Goal: Information Seeking & Learning: Learn about a topic

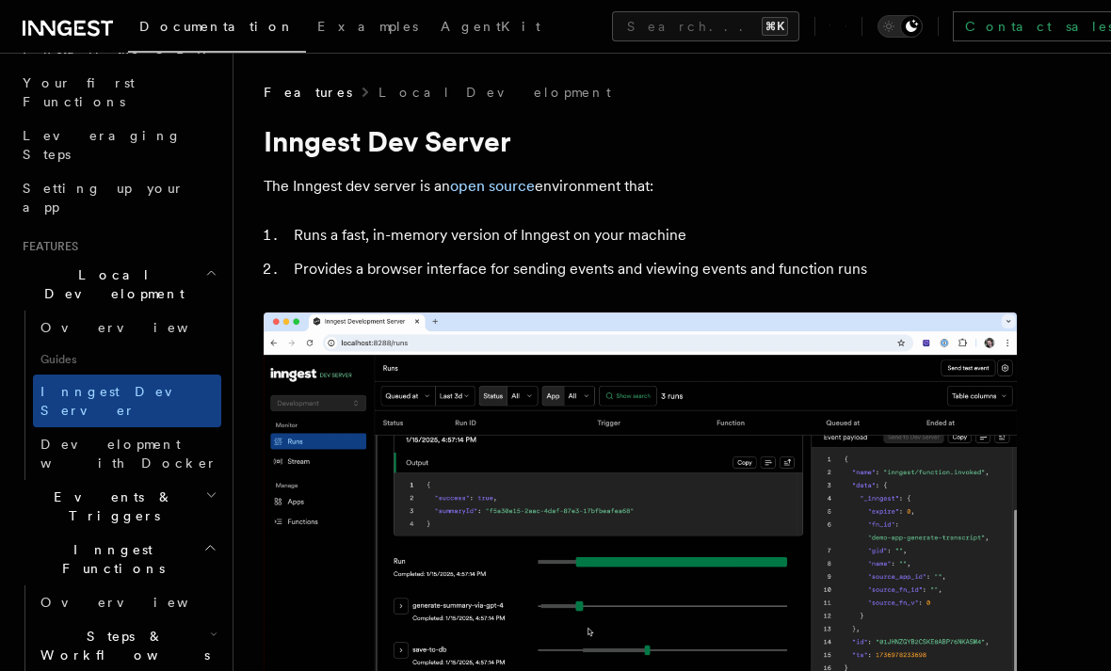
scroll to position [218, 0]
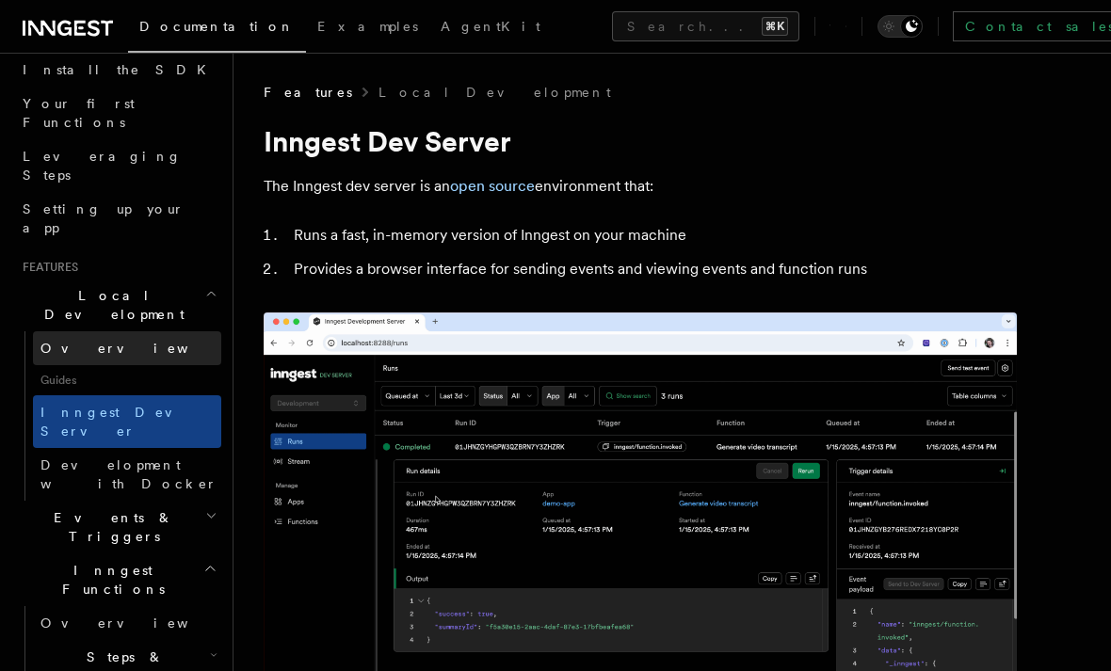
click at [74, 331] on link "Overview" at bounding box center [127, 348] width 188 height 34
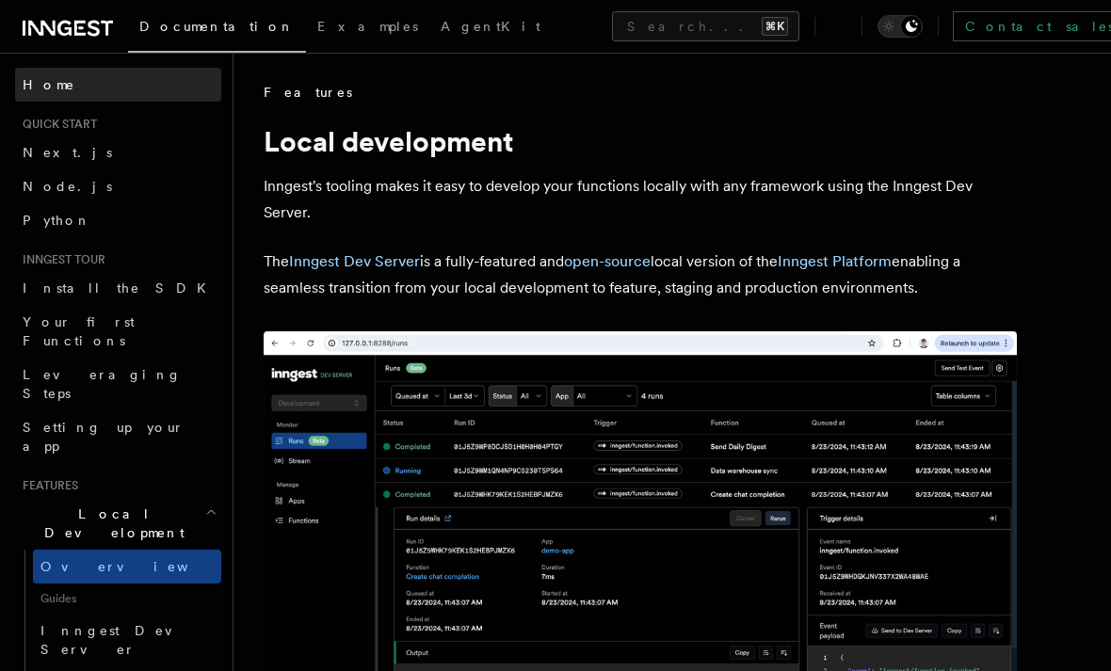
click at [21, 87] on link "Home" at bounding box center [118, 85] width 206 height 34
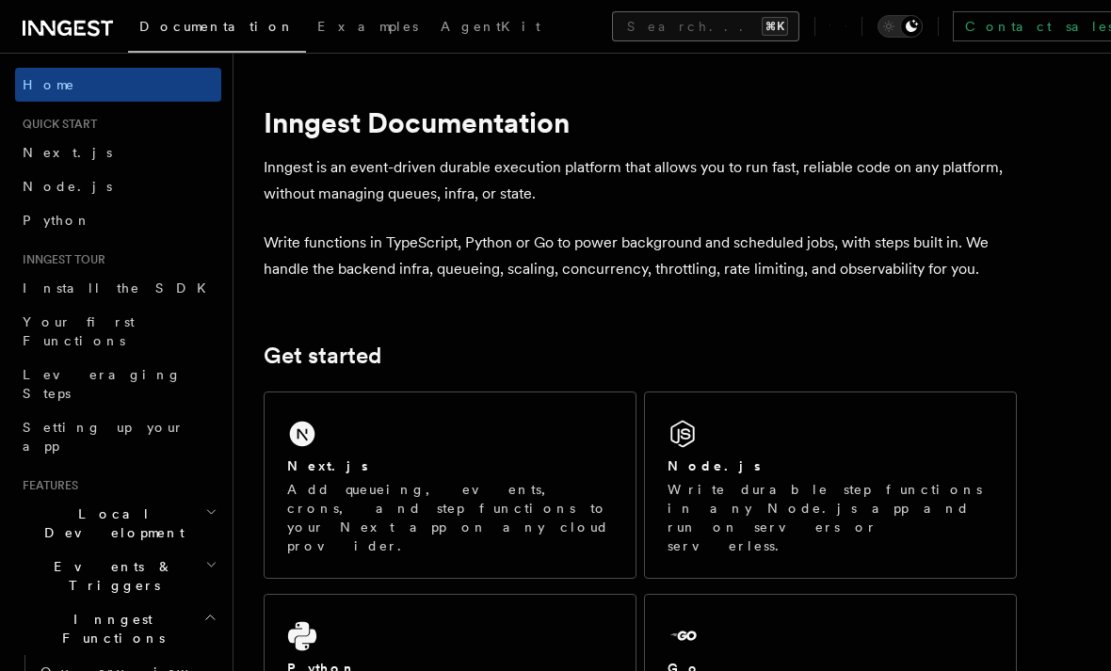
click at [637, 32] on button "Search... ⌘K" at bounding box center [705, 26] width 187 height 30
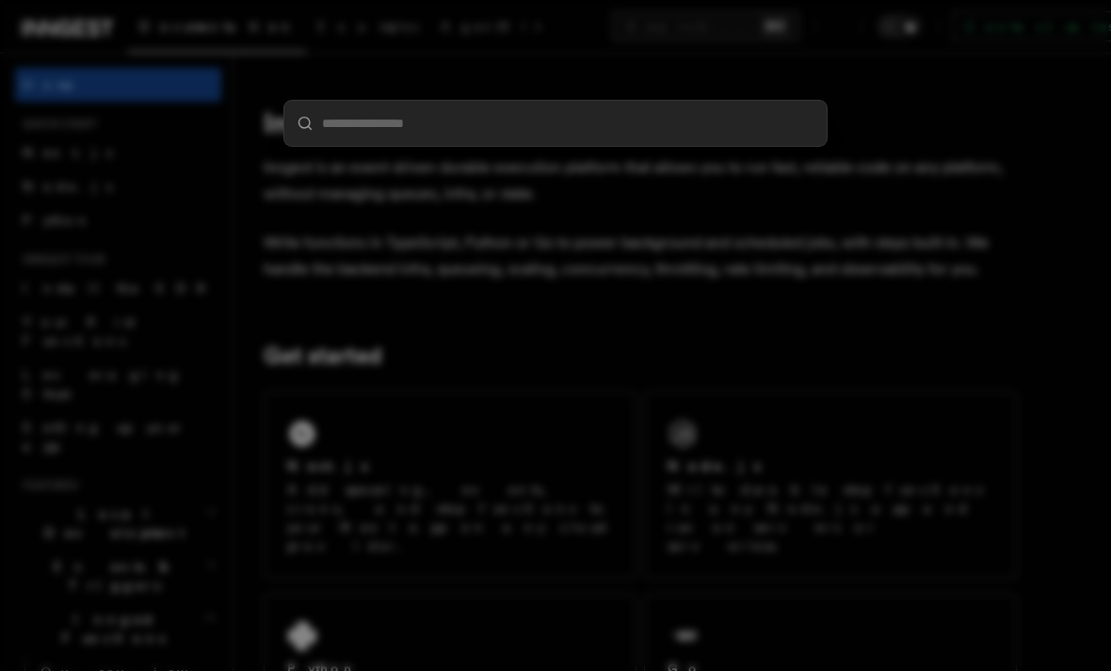
click at [679, 131] on input "search" at bounding box center [555, 123] width 542 height 45
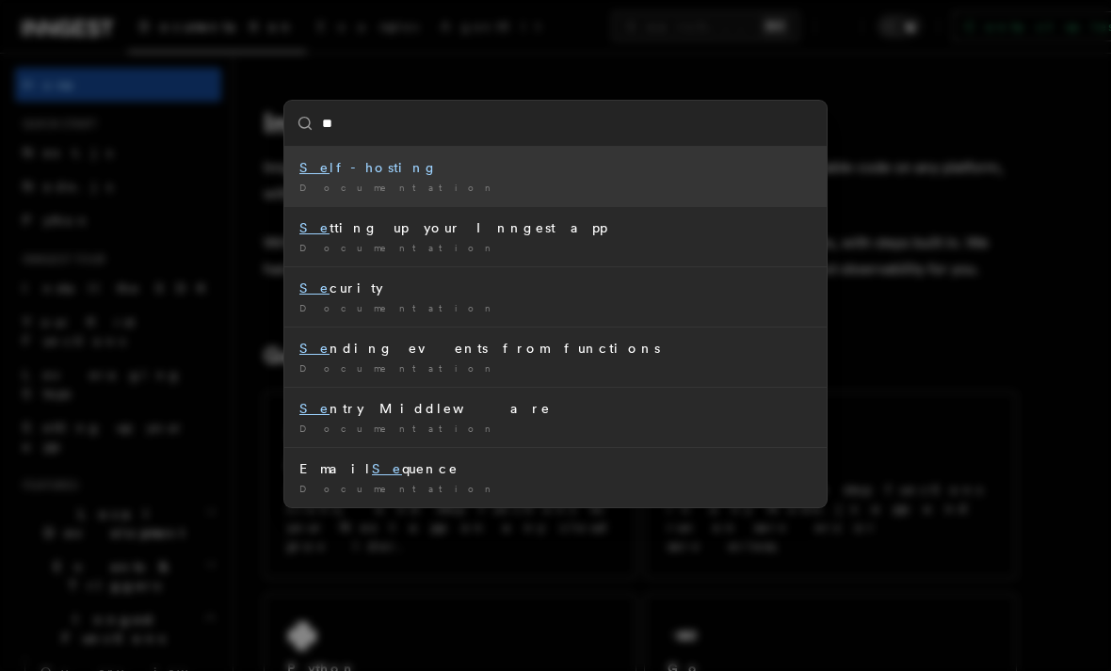
type input "***"
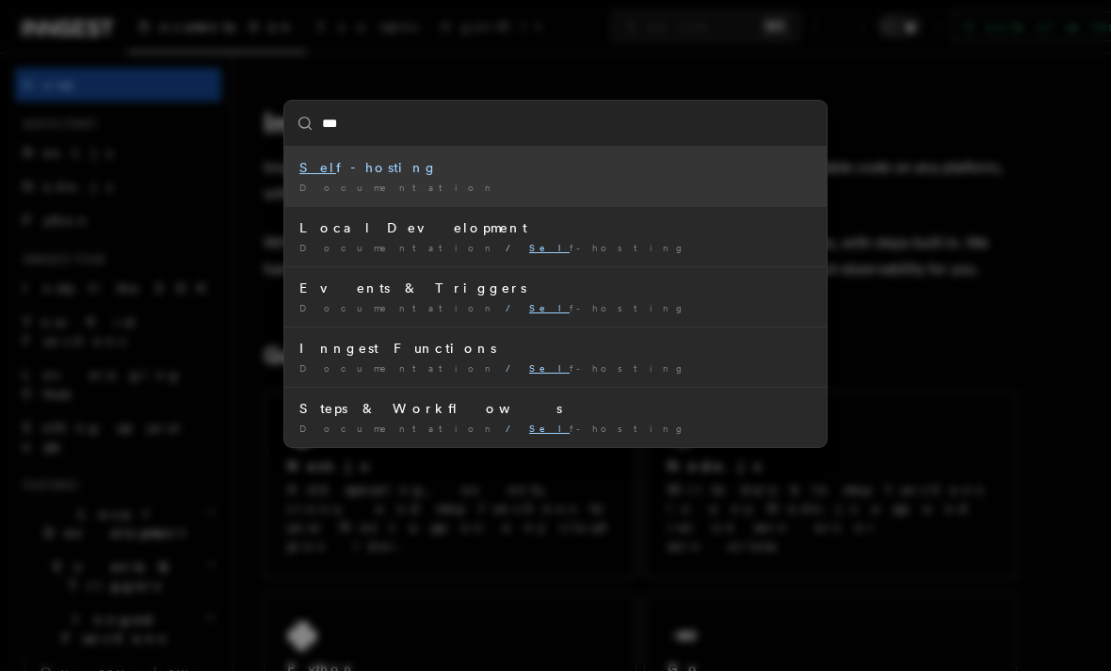
click at [702, 177] on div "Sel f-hosting" at bounding box center [555, 167] width 512 height 19
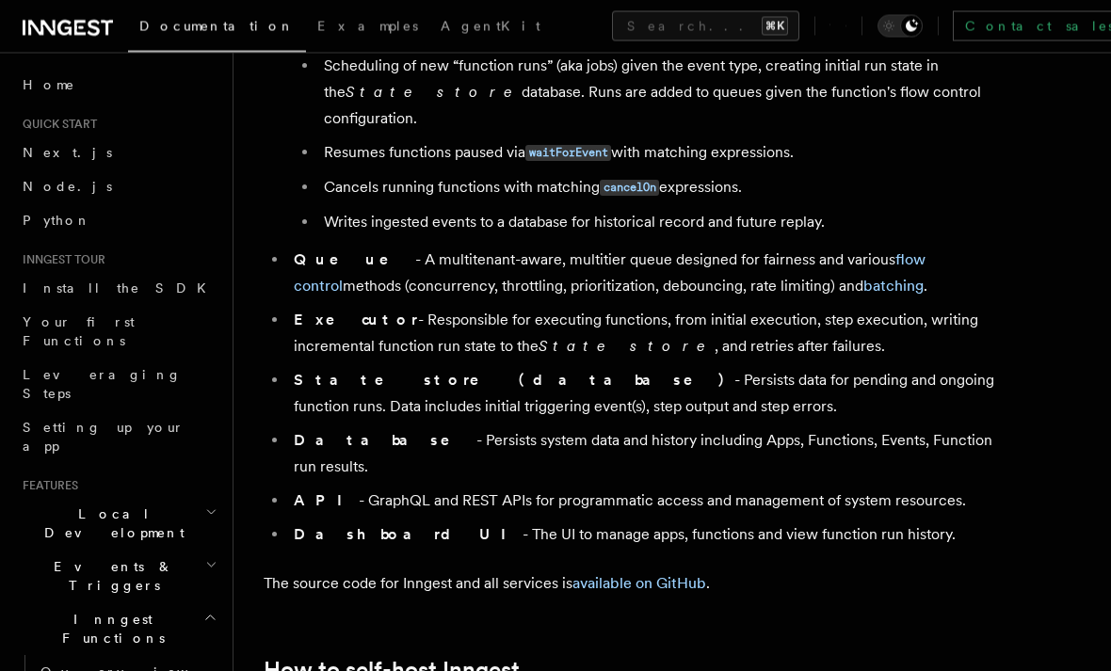
scroll to position [1318, 0]
